Goal: Communication & Community: Share content

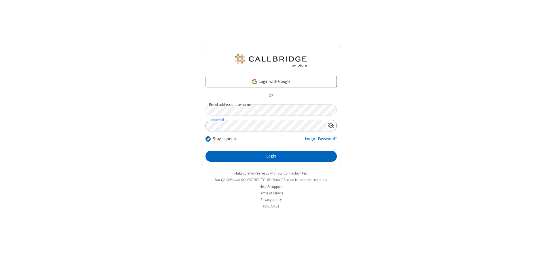
click at [271, 156] on button "Login" at bounding box center [271, 156] width 131 height 11
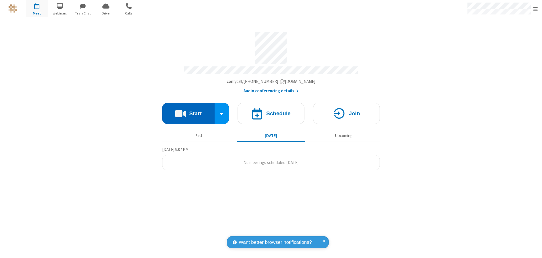
click at [188, 111] on button "Start" at bounding box center [188, 113] width 52 height 21
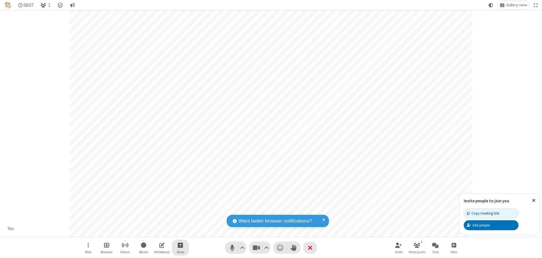
click at [180, 245] on span "Start sharing" at bounding box center [180, 244] width 5 height 7
click at [157, 231] on span "Share my screen" at bounding box center [157, 231] width 7 height 5
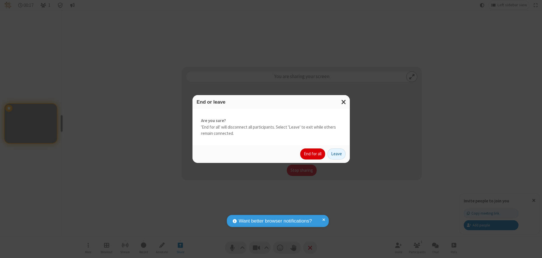
click at [313, 154] on button "End for all" at bounding box center [312, 153] width 25 height 11
